Goal: Information Seeking & Learning: Find specific fact

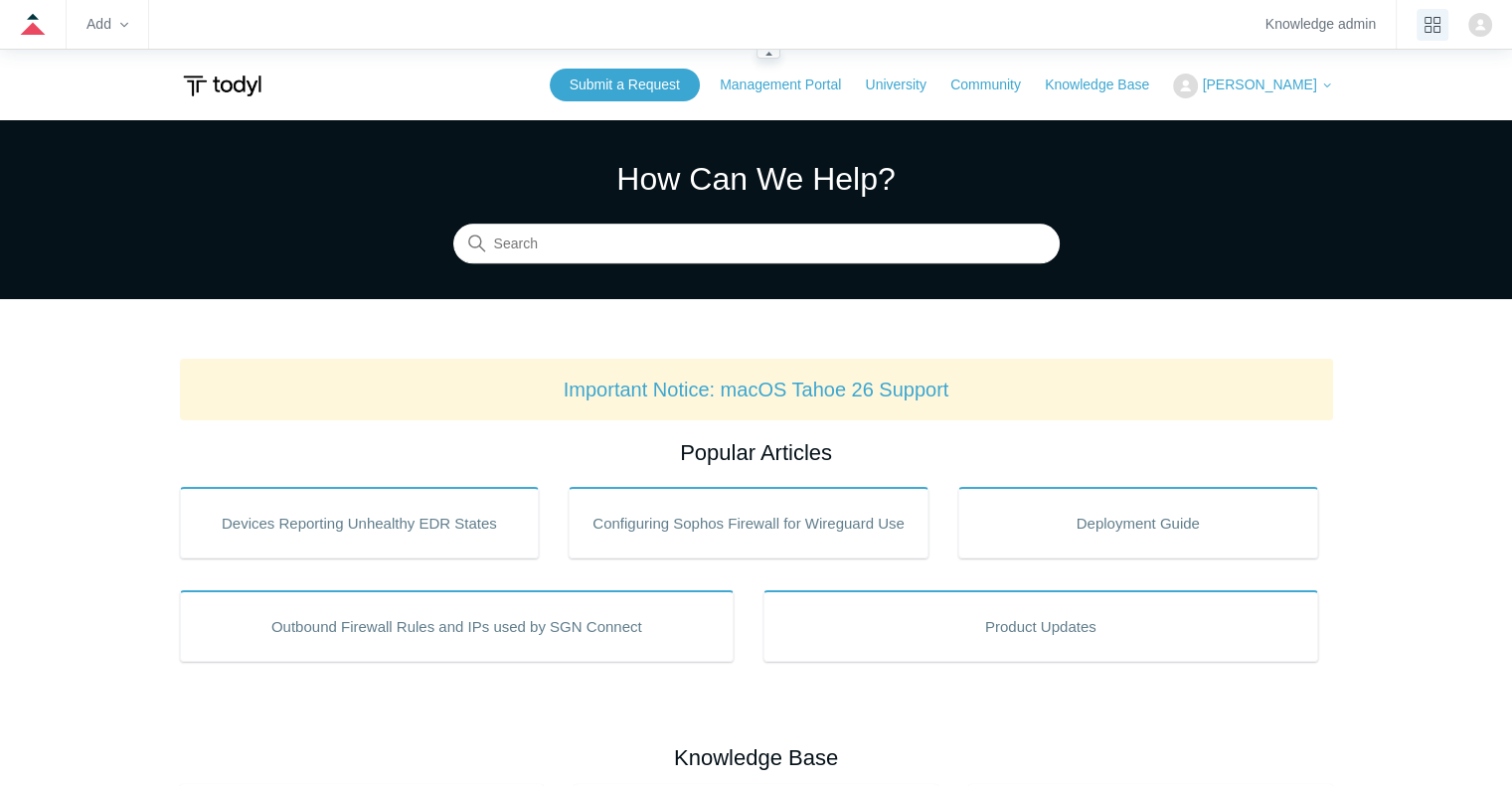
click at [1437, 22] on icon "product tray" at bounding box center [1432, 25] width 16 height 16
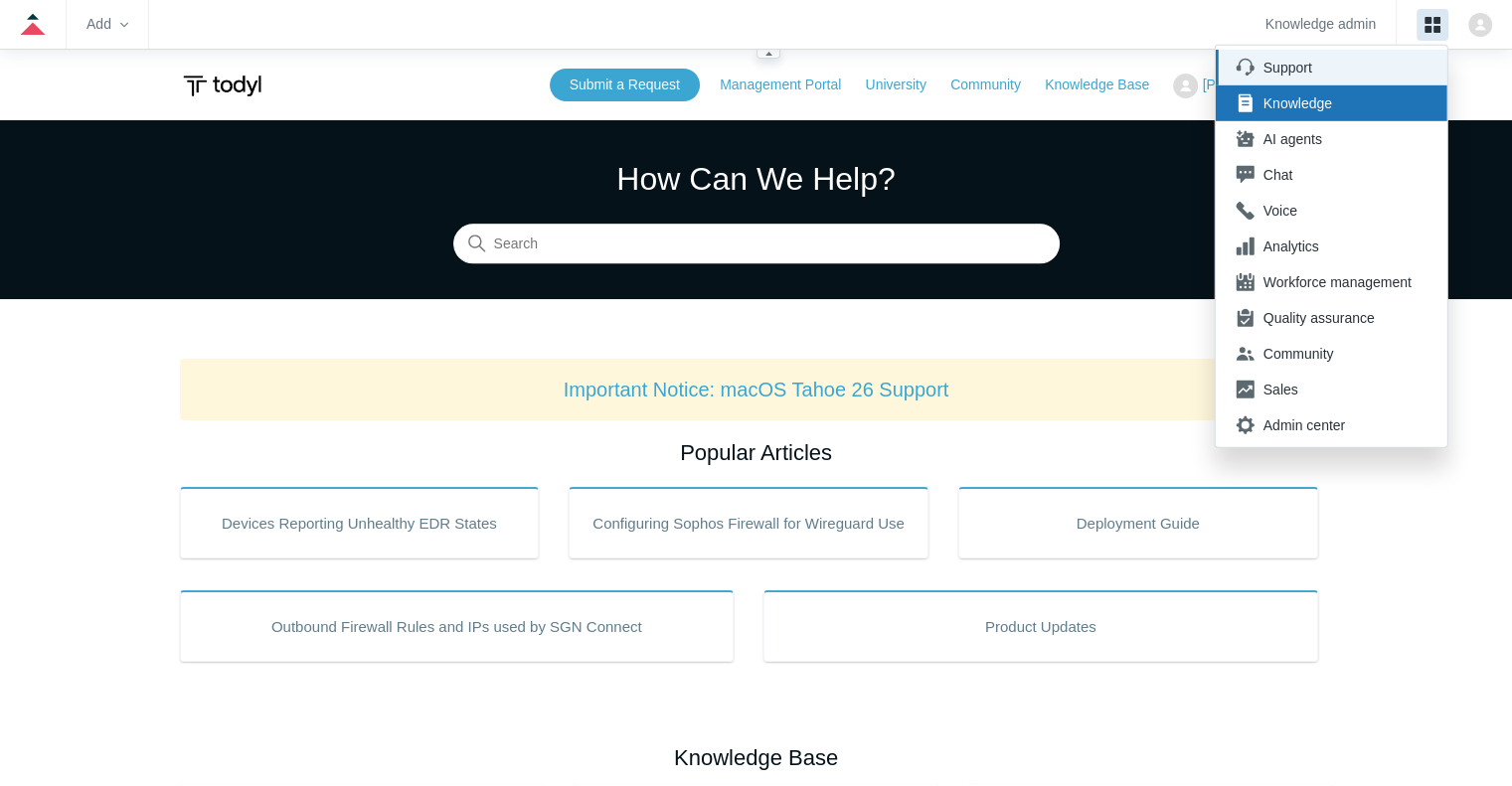
click at [1297, 65] on div "Support" at bounding box center [1337, 68] width 148 height 20
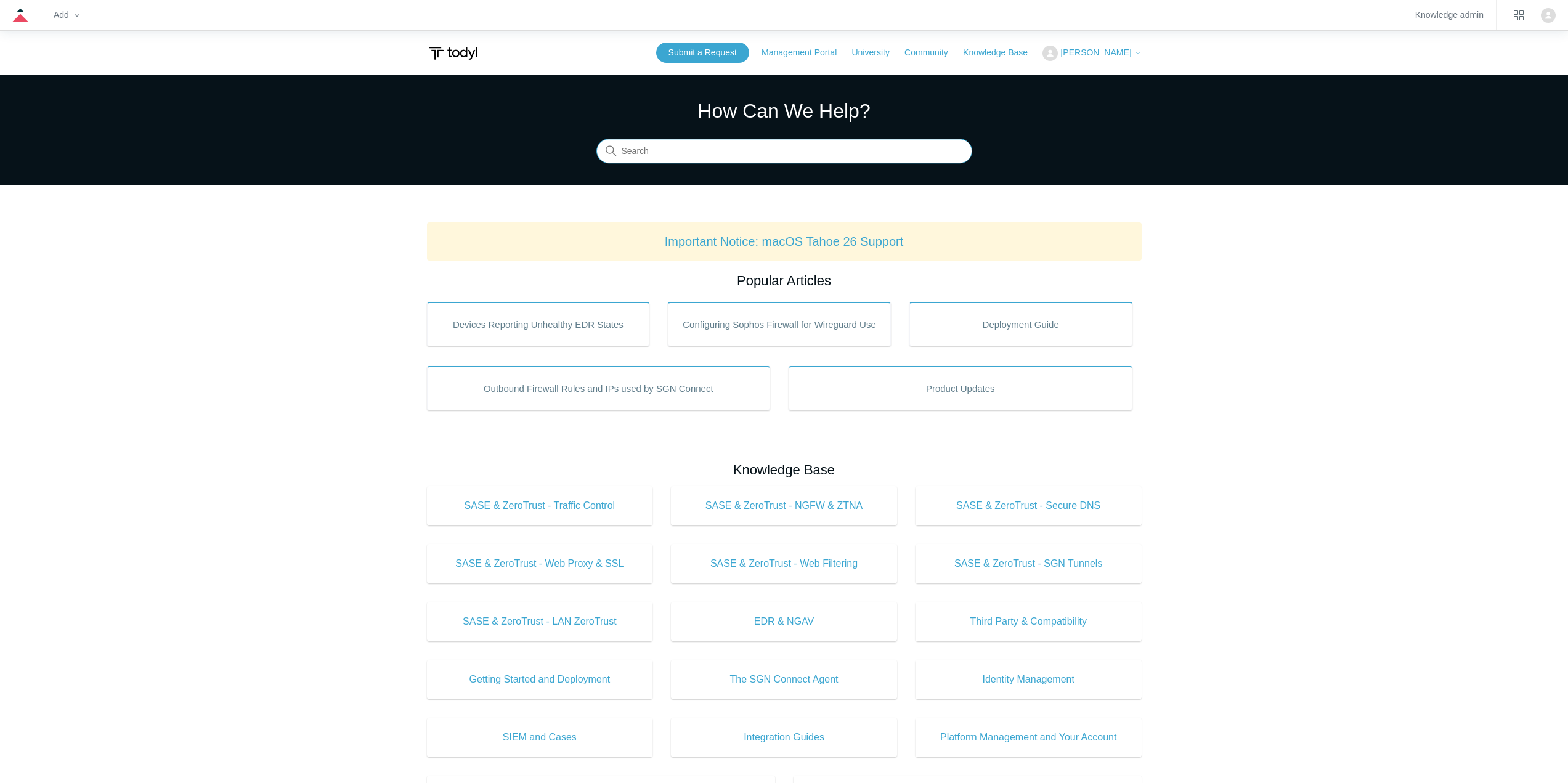
click at [736, 153] on input "Search" at bounding box center [784, 152] width 376 height 25
click at [707, 148] on input "Search" at bounding box center [784, 152] width 376 height 25
type input "meraki"
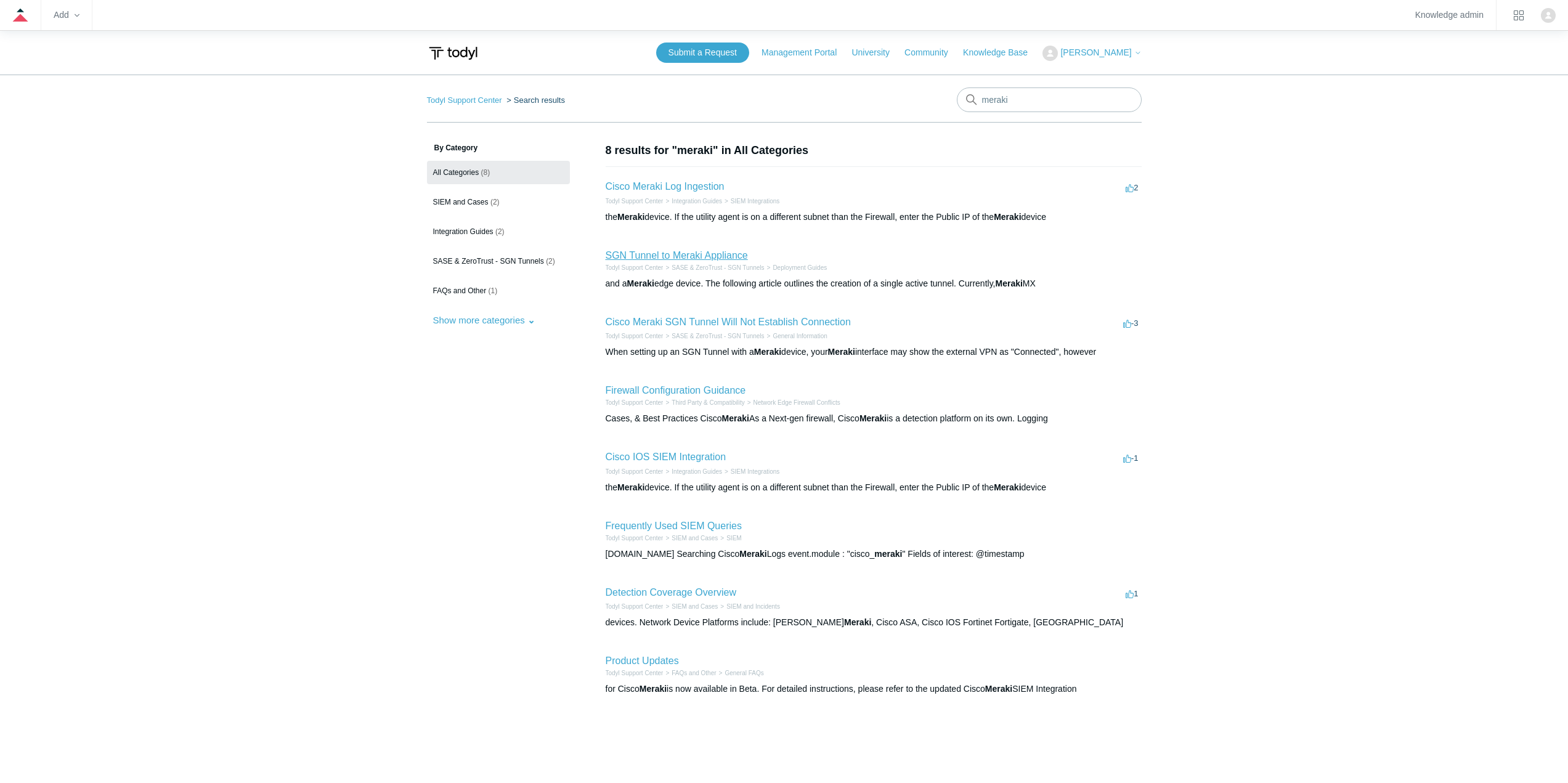
click at [670, 258] on link "SGN Tunnel to Meraki Appliance" at bounding box center [677, 255] width 143 height 11
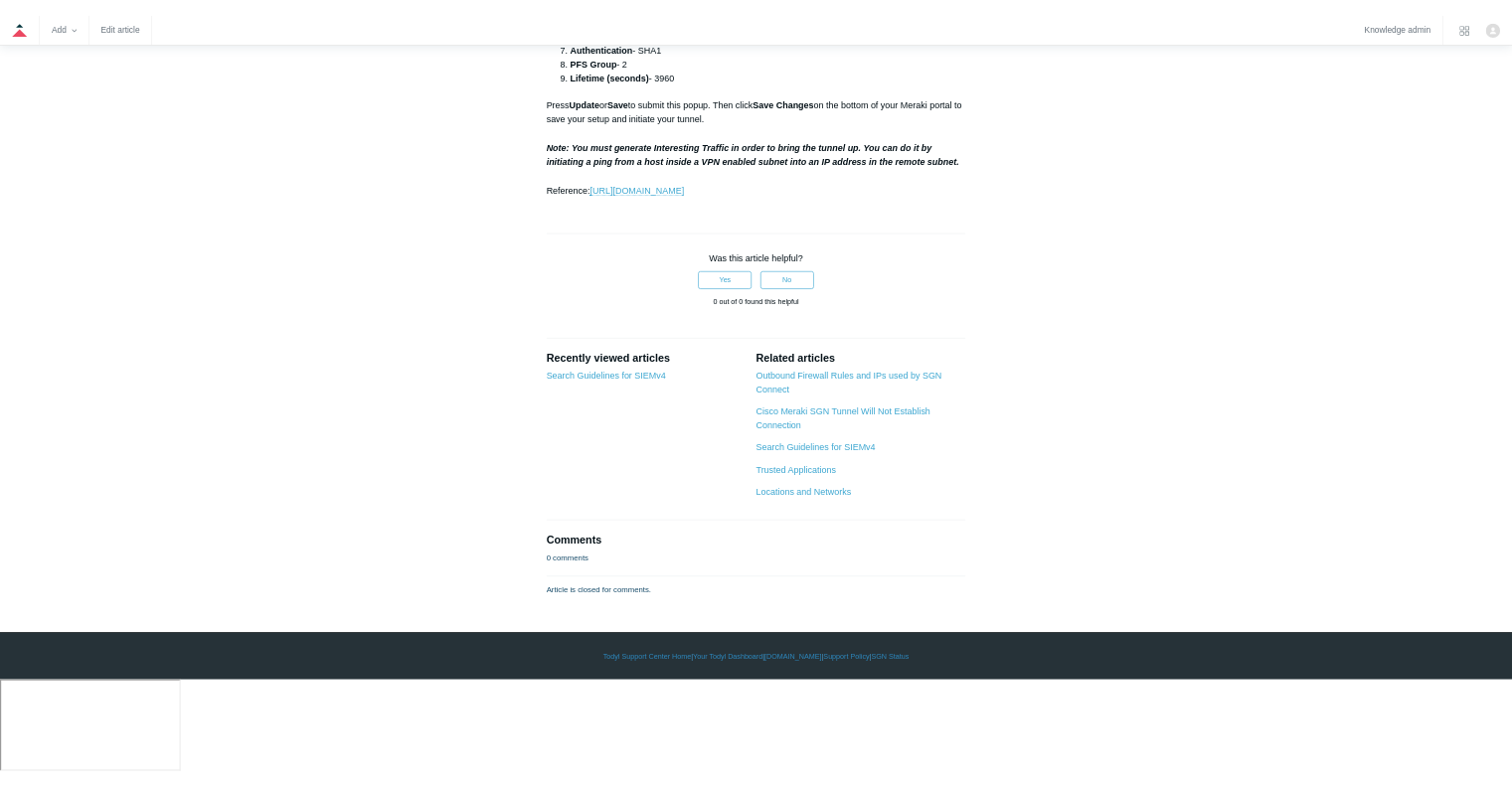
scroll to position [3379, 0]
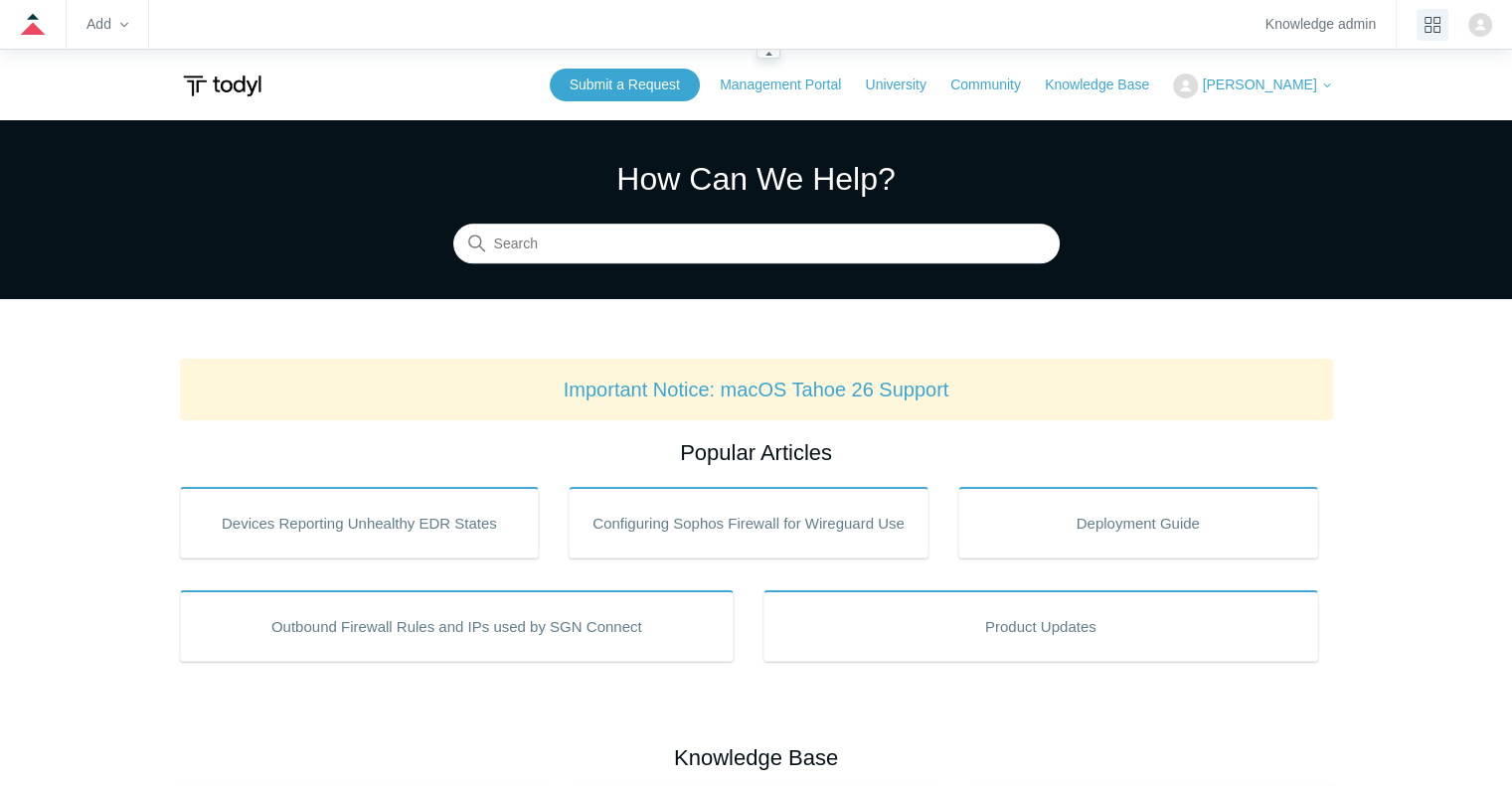
click at [1422, 37] on button "product tray" at bounding box center [1432, 25] width 32 height 32
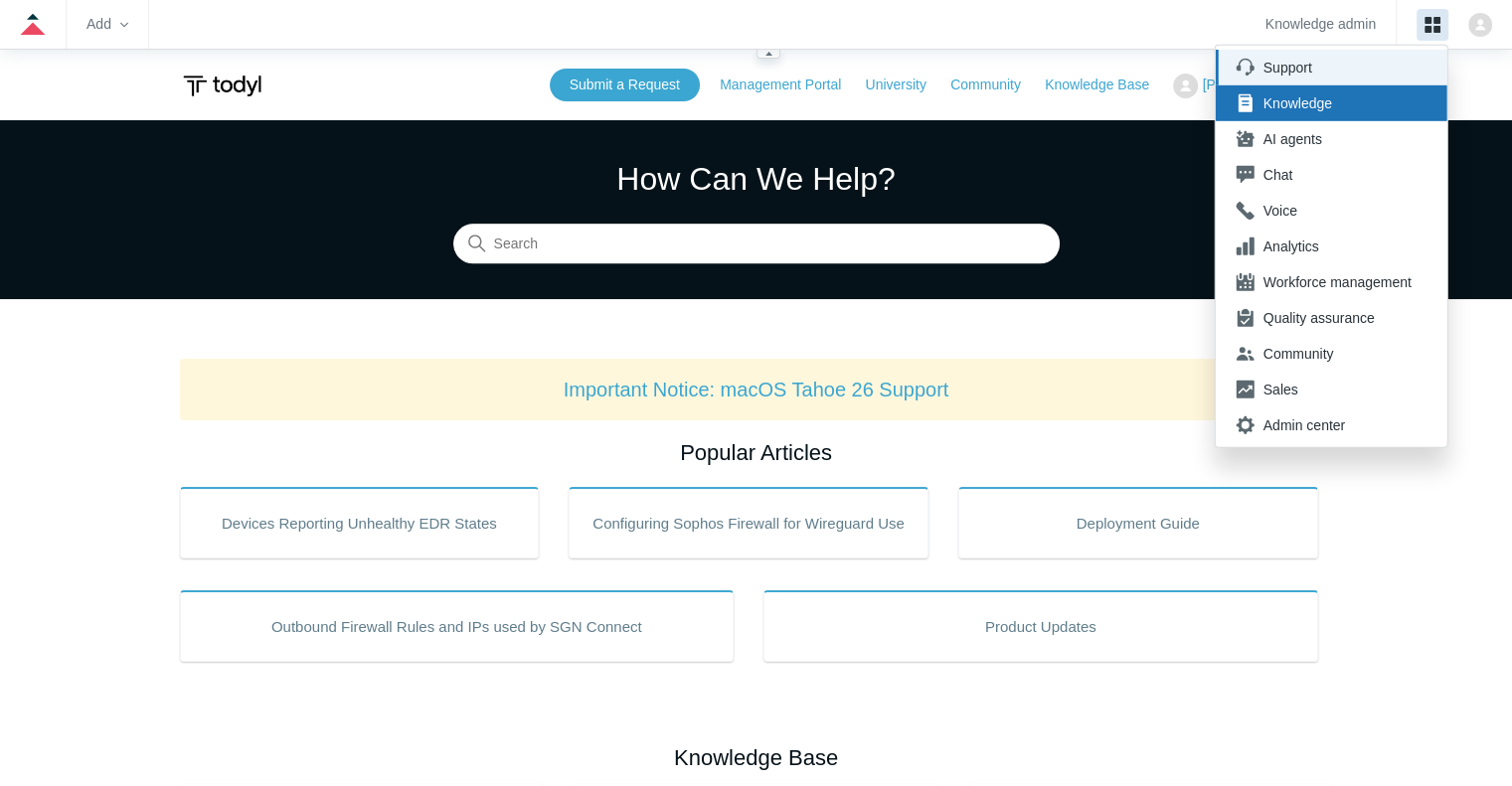
click at [1347, 63] on div "Support" at bounding box center [1337, 68] width 148 height 20
